Goal: Check status: Check status

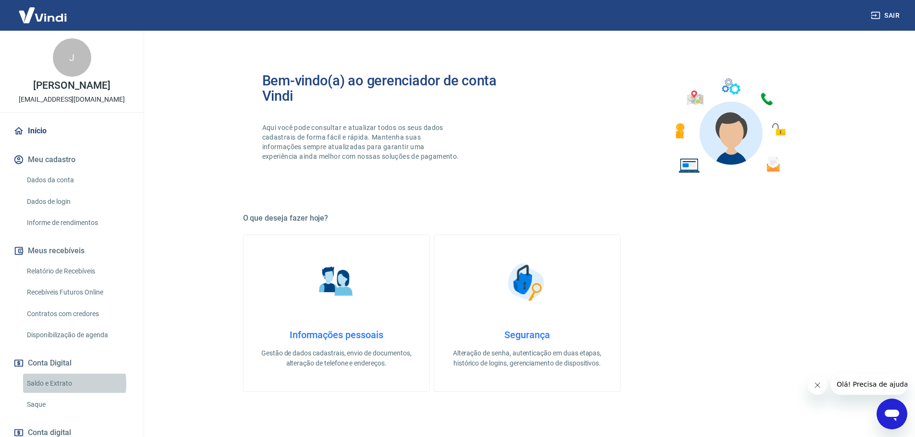
click at [57, 384] on link "Saldo e Extrato" at bounding box center [77, 384] width 109 height 20
